Goal: Information Seeking & Learning: Understand process/instructions

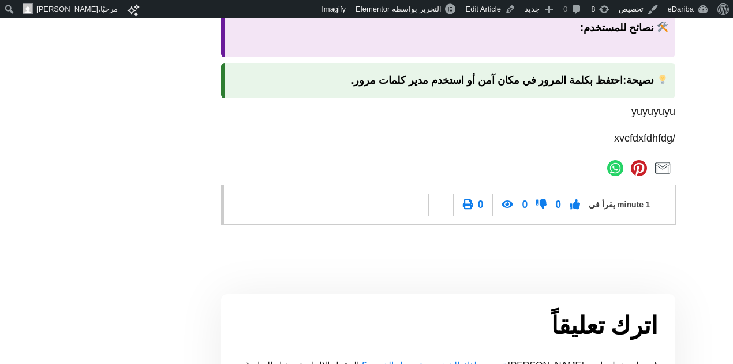
scroll to position [1328, 0]
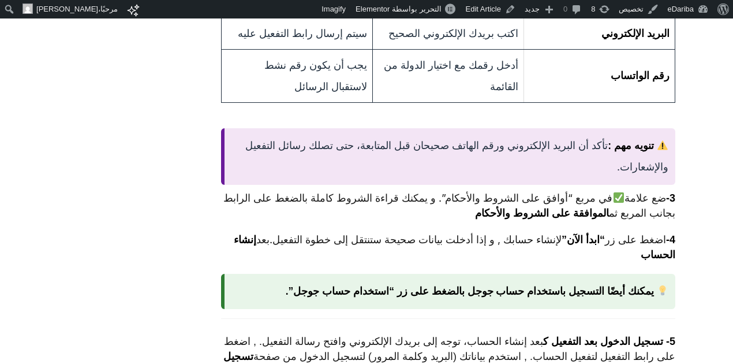
scroll to position [734, 0]
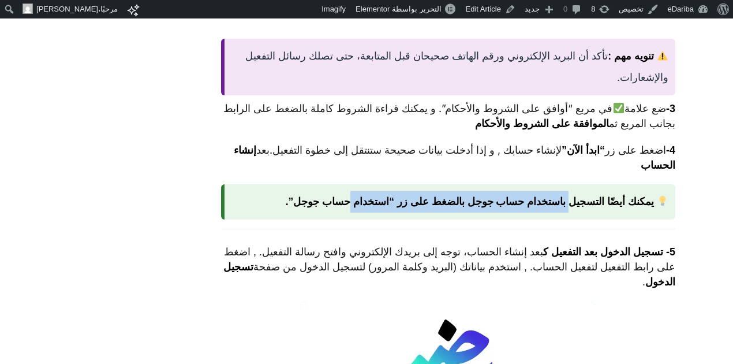
drag, startPoint x: 510, startPoint y: 209, endPoint x: 370, endPoint y: 201, distance: 141.1
click at [370, 201] on strong "يمكنك أيضًا التسجيل باستخدام حساب جوجل بالضغط على زر “استخدام حساب جوجل”." at bounding box center [470, 202] width 368 height 12
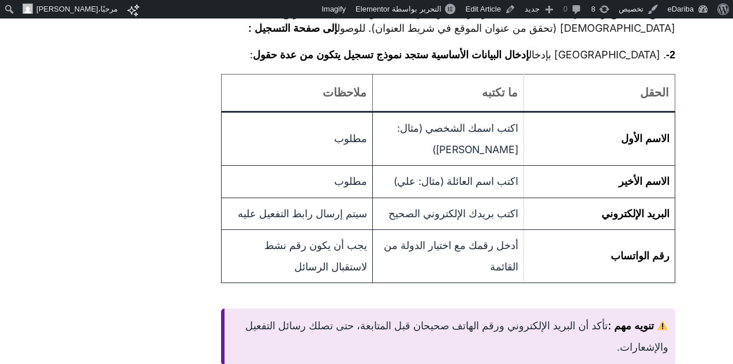
scroll to position [195, 0]
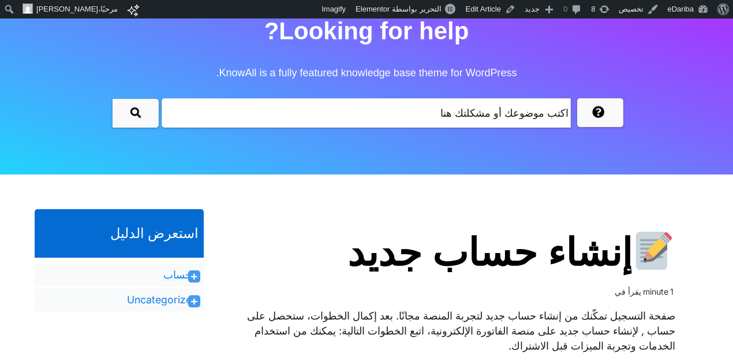
scroll to position [16, 0]
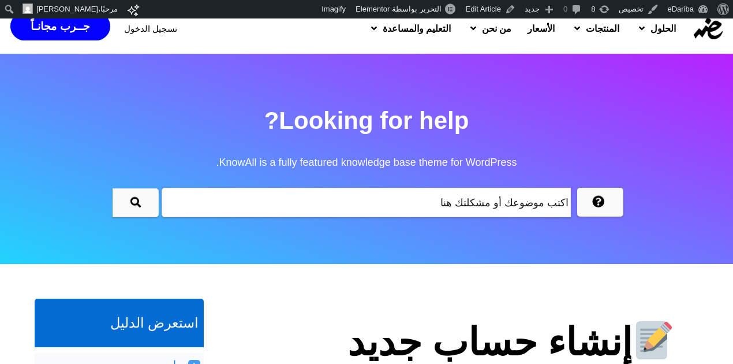
click at [494, 206] on input "text" at bounding box center [366, 202] width 409 height 29
type input "p"
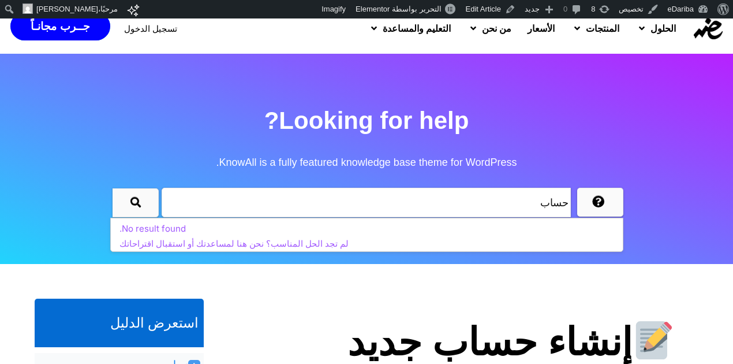
scroll to position [195, 0]
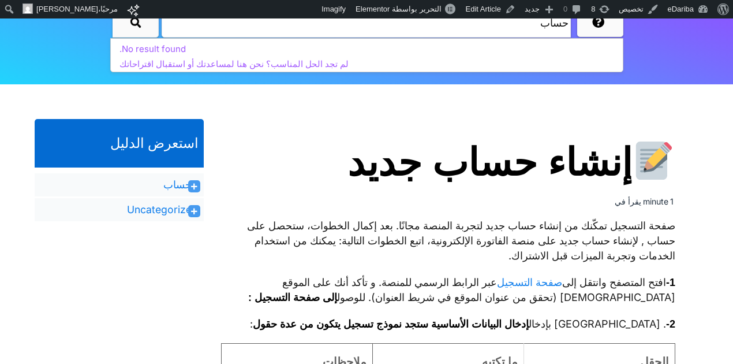
click at [192, 185] on icon at bounding box center [194, 186] width 6 height 7
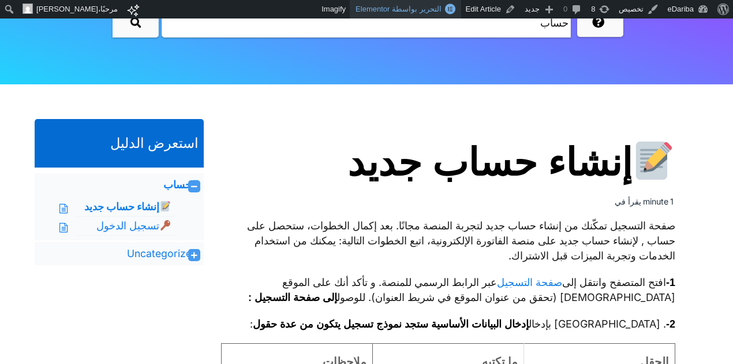
type input "حساب"
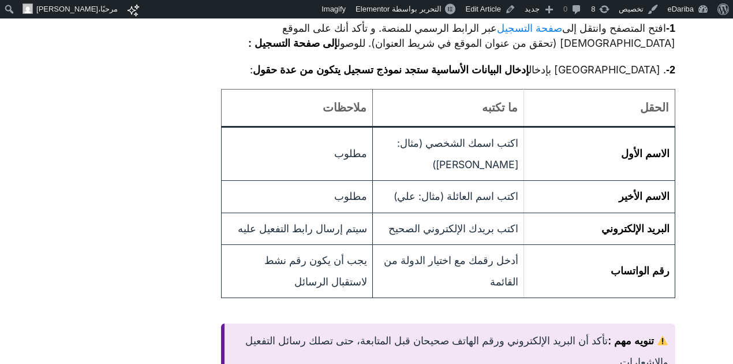
scroll to position [269, 0]
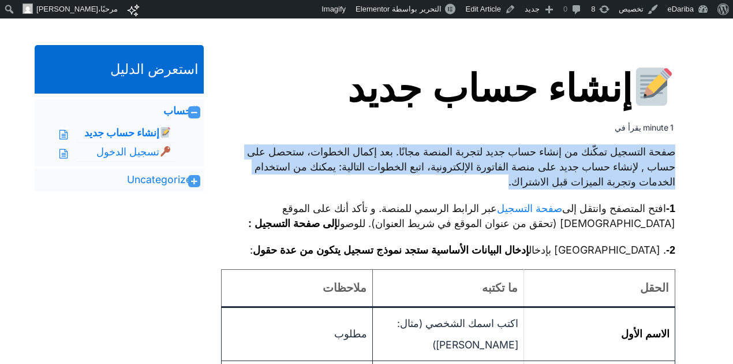
drag, startPoint x: 674, startPoint y: 150, endPoint x: 432, endPoint y: 182, distance: 244.7
click at [432, 182] on p "صفحة التسجيل تمكّنك من إنشاء حساب جديد لتجربة المنصة مجانًا. بعد إكمال الخطوات،…" at bounding box center [448, 166] width 455 height 45
click at [640, 171] on p "صفحة التسجيل تمكّنك من إنشاء حساب جديد لتجربة المنصة مجانًا. بعد إكمال الخطوات،…" at bounding box center [448, 166] width 455 height 45
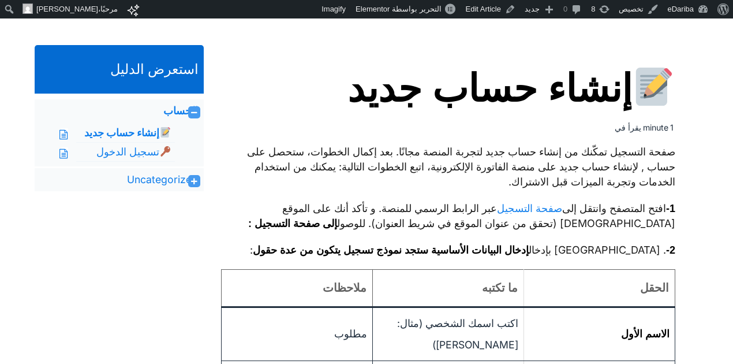
click at [659, 182] on p "صفحة التسجيل تمكّنك من إنشاء حساب جديد لتجربة المنصة مجانًا. بعد إكمال الخطوات،…" at bounding box center [448, 166] width 455 height 45
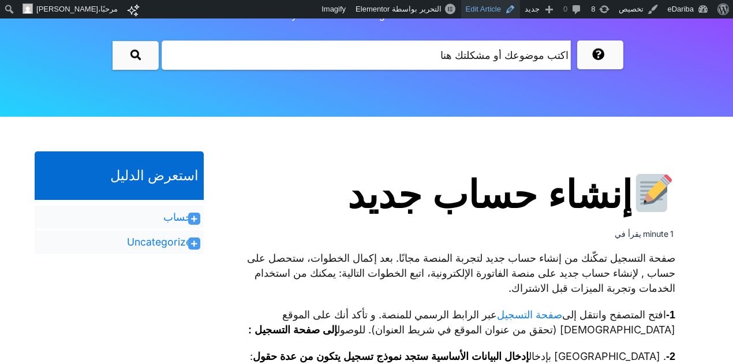
scroll to position [253, 0]
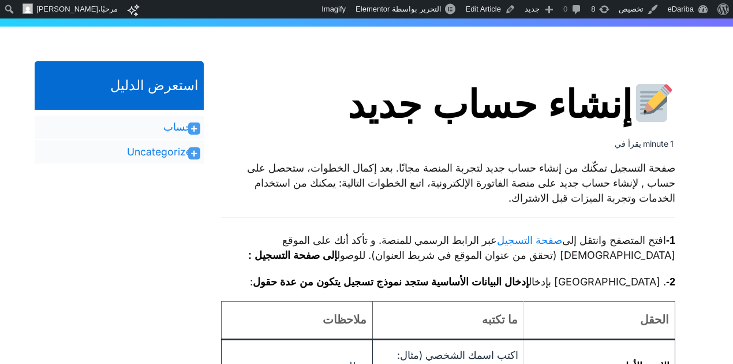
scroll to position [163, 0]
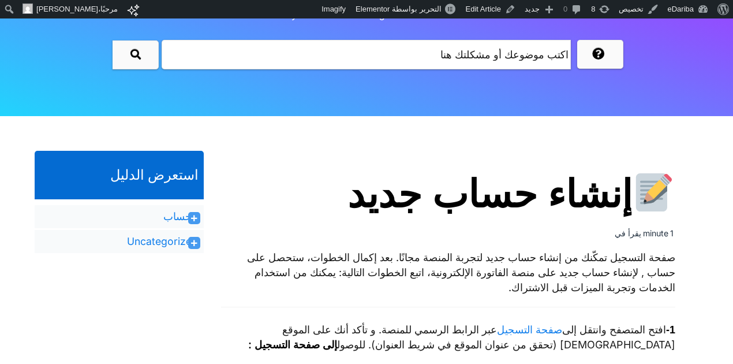
click at [192, 218] on icon at bounding box center [194, 218] width 6 height 7
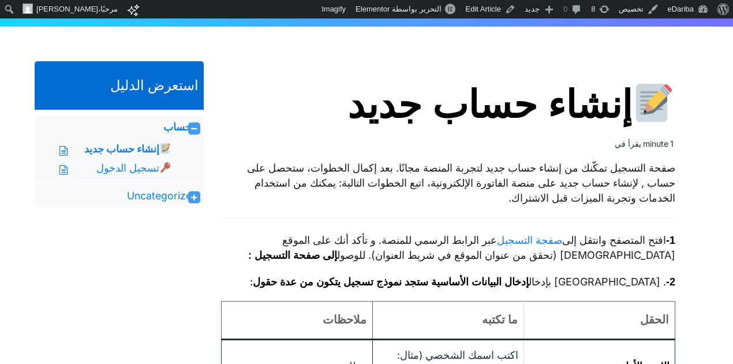
scroll to position [343, 0]
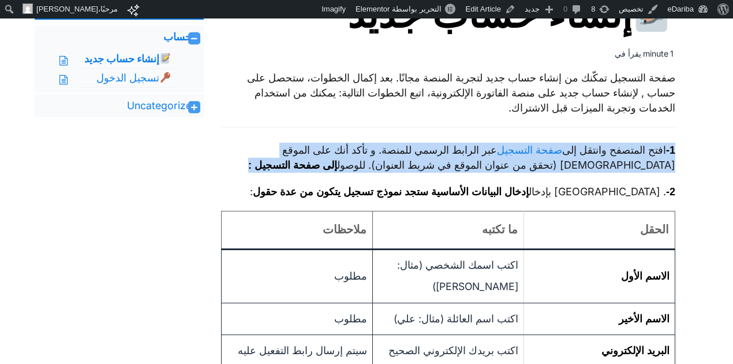
drag, startPoint x: 680, startPoint y: 148, endPoint x: 277, endPoint y: 165, distance: 402.8
copy p "1- افتح المتصفح وانتقل إلى صفحة التسجيل عبر الرابط الرسمي للمنصة. و تأكد أنك عل…"
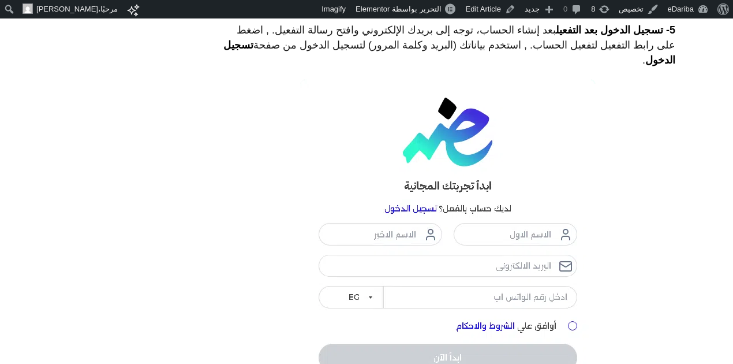
scroll to position [792, 0]
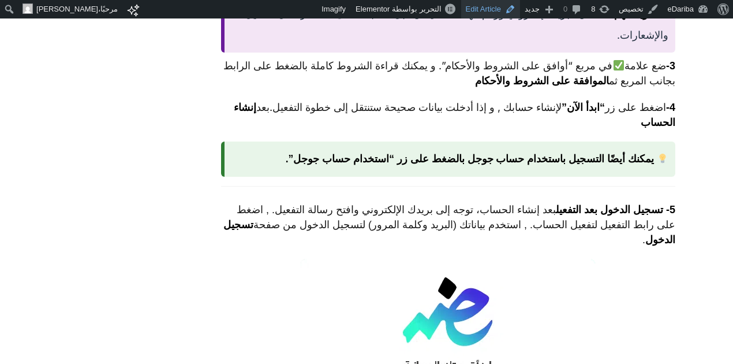
click at [480, 9] on link "Edit Article" at bounding box center [490, 9] width 59 height 18
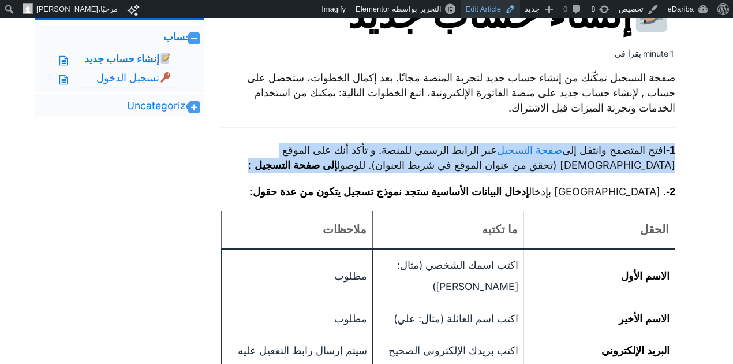
scroll to position [253, 0]
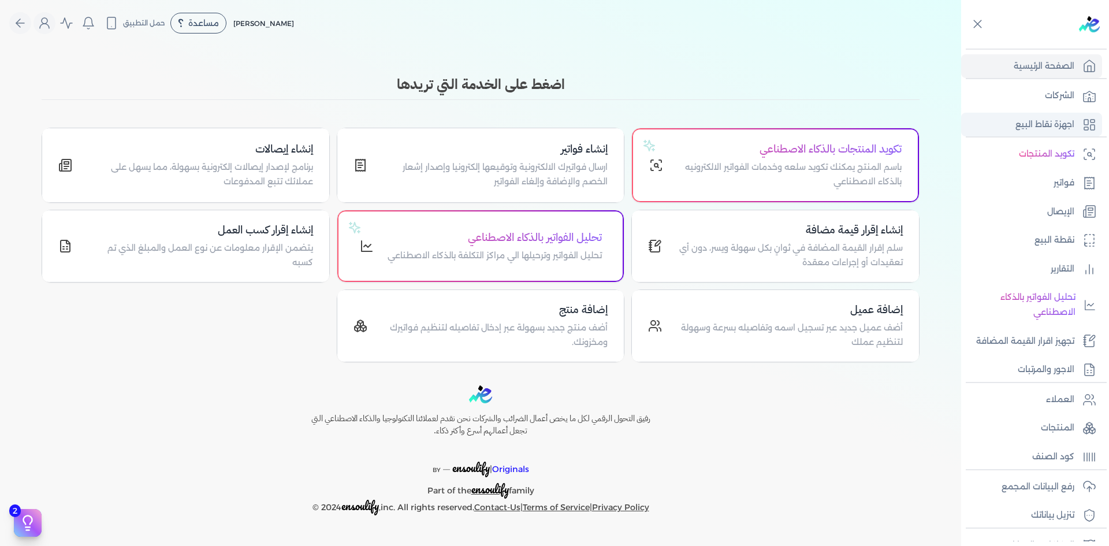
click at [1049, 128] on p "اجهزة نقاط البيع" at bounding box center [1044, 124] width 59 height 15
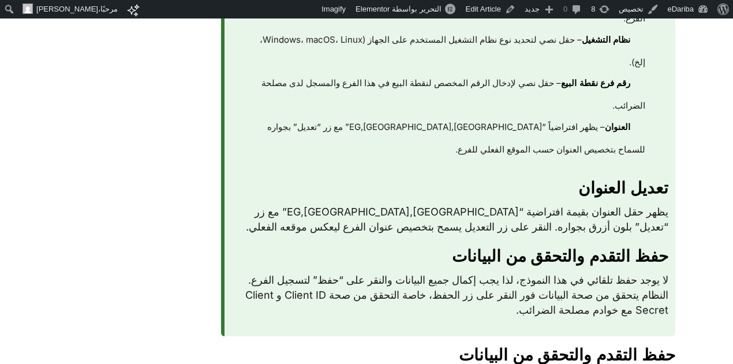
scroll to position [898, 0]
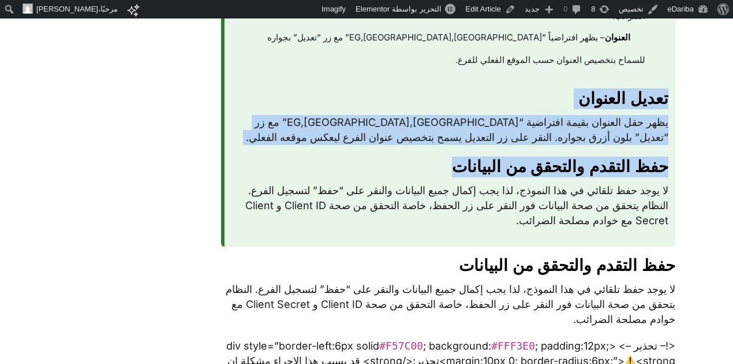
drag, startPoint x: 668, startPoint y: 109, endPoint x: 397, endPoint y: 188, distance: 281.4
click at [397, 177] on h3 "حفظ التقدم والتحقق من البيانات" at bounding box center [451, 166] width 438 height 21
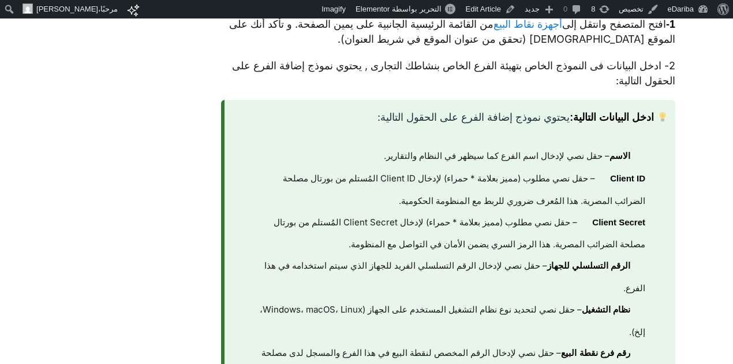
scroll to position [449, 0]
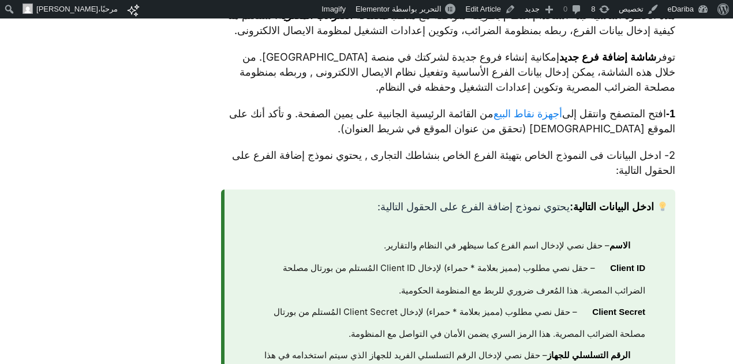
scroll to position [539, 0]
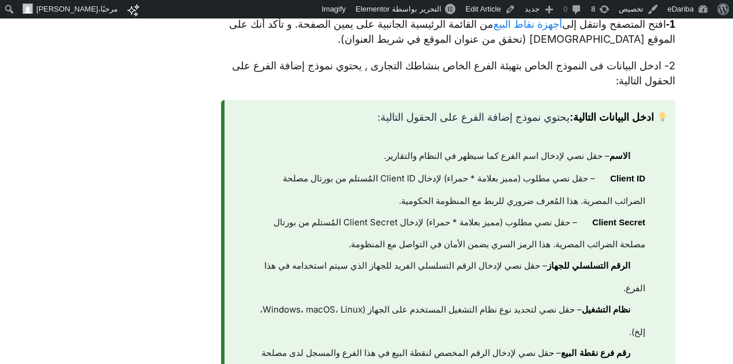
click at [581, 238] on li "Client Secret – حقل نصي مطلوب (مميز بعلامة * حمراء) لإدخال Client Secret المُست…" at bounding box center [444, 234] width 403 height 44
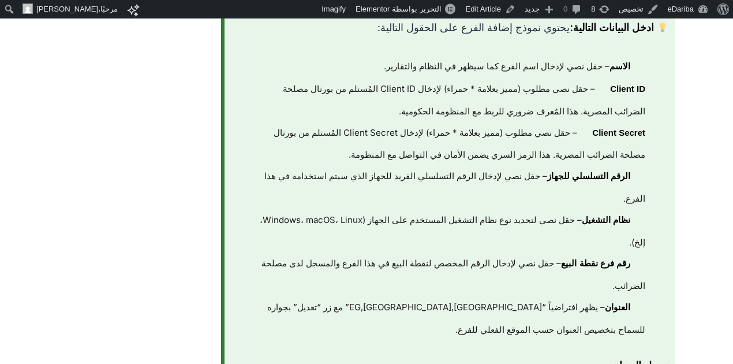
drag, startPoint x: 629, startPoint y: 237, endPoint x: 598, endPoint y: 212, distance: 39.9
click at [640, 238] on li "نظام التشغيل – حقل نصي لتحديد نوع نظام التشغيل المستخدم على الجهاز (Windows، ma…" at bounding box center [444, 232] width 403 height 44
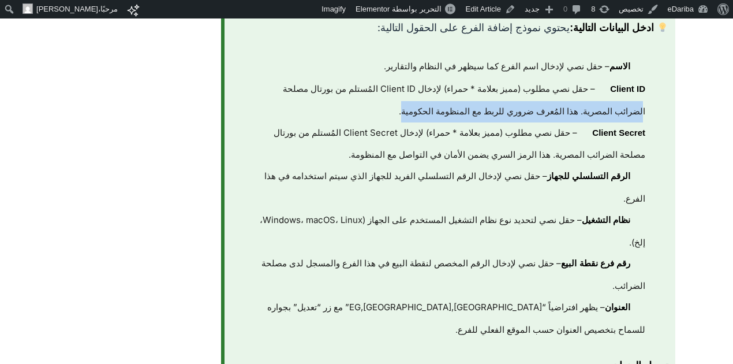
drag, startPoint x: 627, startPoint y: 105, endPoint x: 389, endPoint y: 128, distance: 239.0
click at [398, 125] on ul "الاسم – حقل نصي لإدخال اسم الفرع كما سيظهر في النظام والتقارير. Client ID – حقل…" at bounding box center [451, 198] width 438 height 284
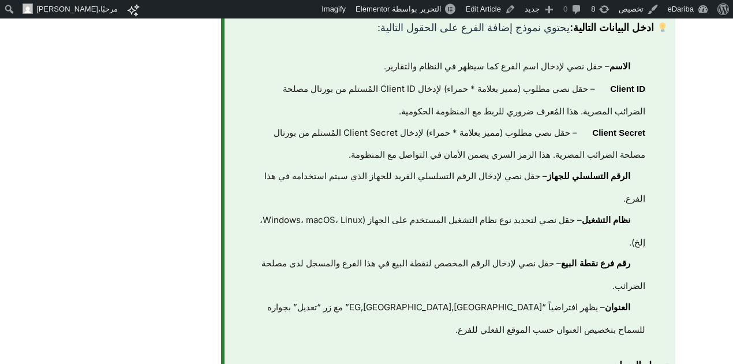
drag, startPoint x: 573, startPoint y: 167, endPoint x: 395, endPoint y: 173, distance: 178.5
click at [568, 166] on li "Client Secret – حقل نصي مطلوب (مميز بعلامة * حمراء) لإدخال Client Secret المُست…" at bounding box center [444, 144] width 403 height 44
drag, startPoint x: 319, startPoint y: 171, endPoint x: 653, endPoint y: 92, distance: 343.6
click at [653, 92] on ul "الاسم – حقل نصي لإدخال اسم الفرع كما سيظهر في النظام والتقارير. Client ID – حقل…" at bounding box center [451, 198] width 438 height 284
copy ul "الاسم – حقل نصي لإدخال اسم الفرع كما سيظهر في النظام والتقارير. Client ID – حقل…"
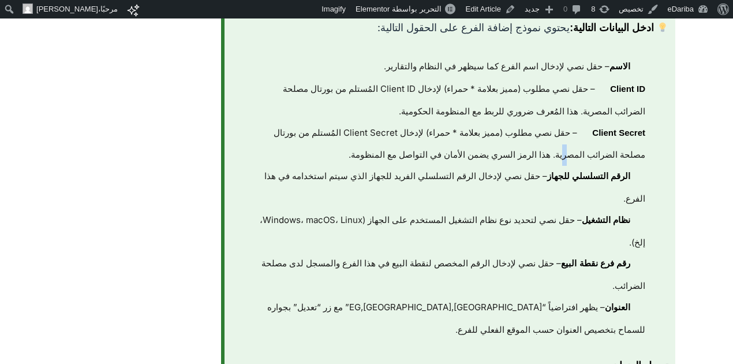
click at [561, 122] on li "Client ID – حقل نصي مطلوب (مميز بعلامة * حمراء) لإدخال Client ID المُستلم من بو…" at bounding box center [444, 101] width 403 height 44
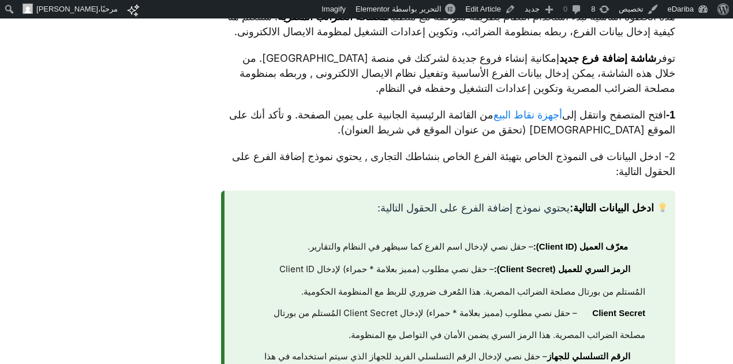
scroll to position [538, 0]
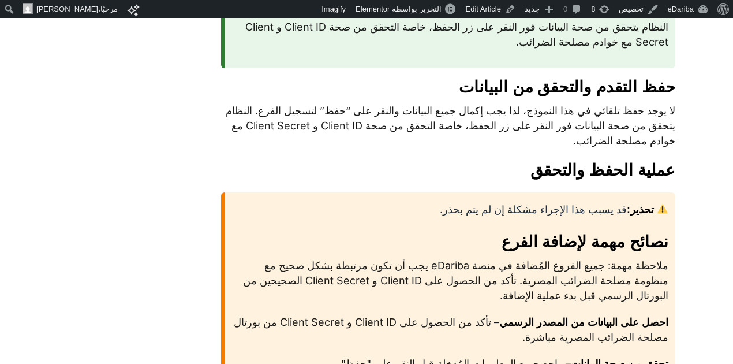
scroll to position [1166, 0]
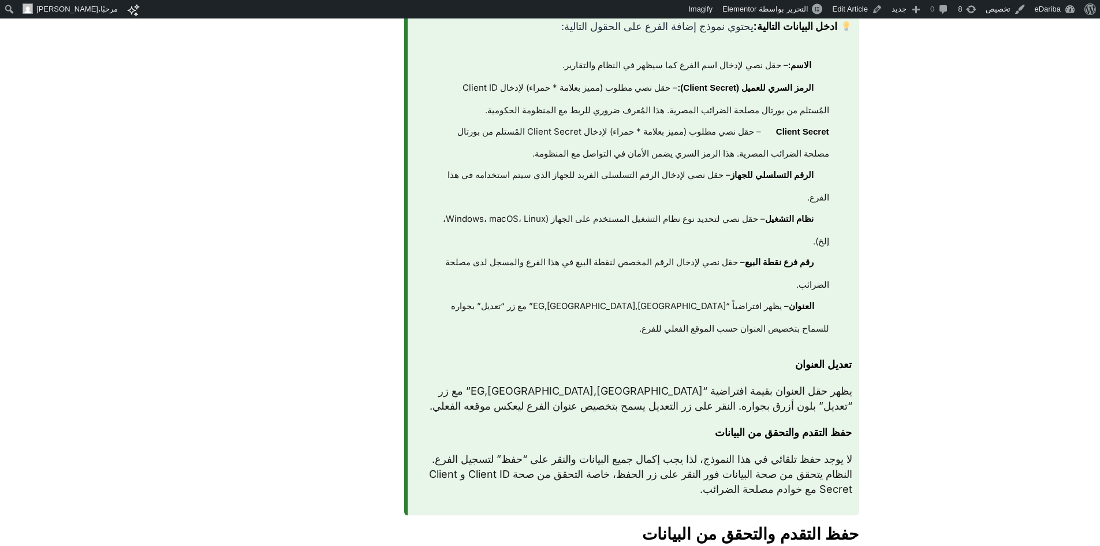
scroll to position [764, 0]
